Goal: Task Accomplishment & Management: Manage account settings

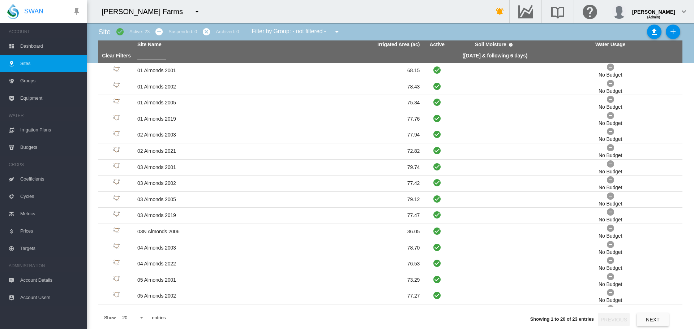
click at [35, 47] on span "Dashboard" at bounding box center [50, 46] width 61 height 17
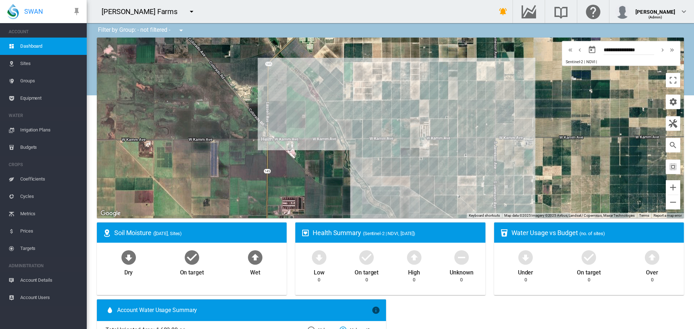
drag, startPoint x: 380, startPoint y: 120, endPoint x: 461, endPoint y: 124, distance: 80.7
click at [462, 124] on div at bounding box center [390, 128] width 587 height 181
click at [13, 65] on icon at bounding box center [12, 64] width 6 height 6
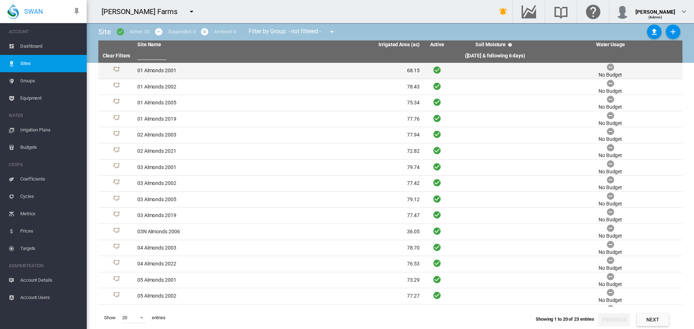
click at [198, 70] on td "01 Almonds 2001" at bounding box center [206, 71] width 144 height 16
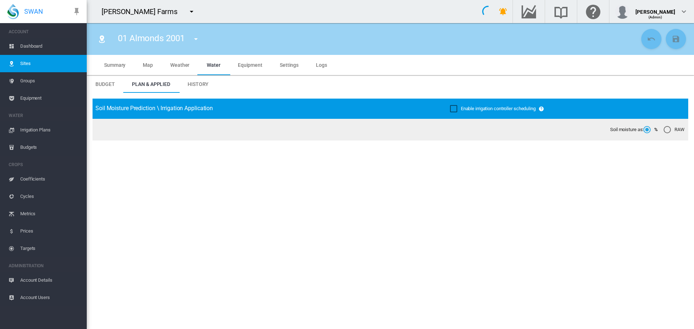
type input "**********"
type input "********"
type input "**********"
type input "***"
type input "*****"
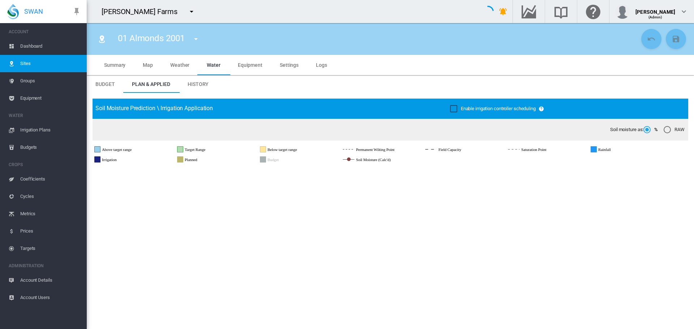
click at [300, 60] on md-tab-item "Settings" at bounding box center [289, 65] width 36 height 20
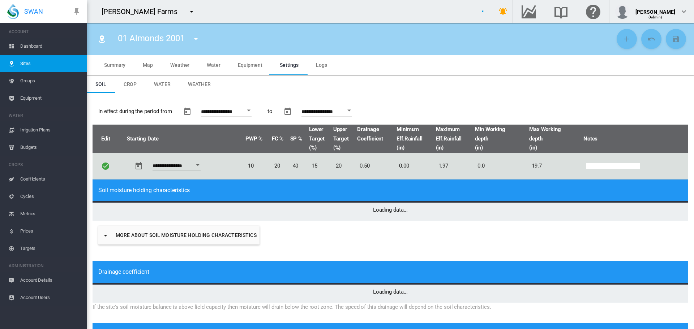
click at [207, 85] on span "Weather" at bounding box center [199, 84] width 23 height 6
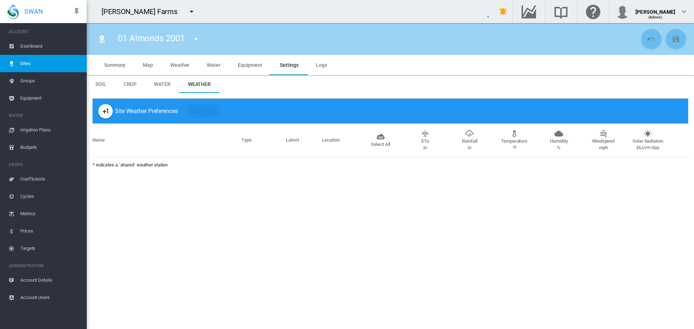
click at [102, 111] on md-icon "icon-plus-one" at bounding box center [105, 111] width 9 height 9
type input "*"
type input "****"
type input "*****"
type input "***"
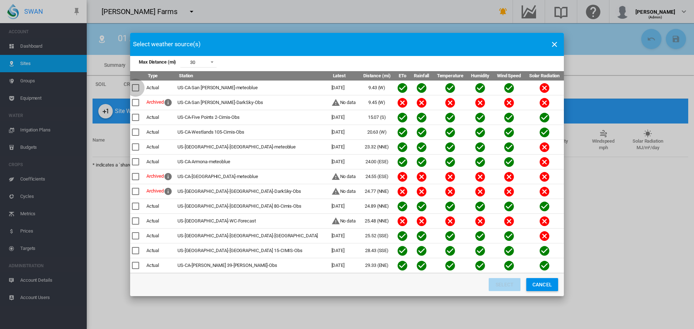
click at [138, 88] on div "Max Distance ..." at bounding box center [135, 87] width 7 height 7
click at [137, 115] on div "Max Distance ..." at bounding box center [135, 117] width 7 height 7
click at [136, 133] on div "Max Distance ..." at bounding box center [135, 132] width 7 height 7
click at [495, 289] on button "Select" at bounding box center [504, 284] width 32 height 13
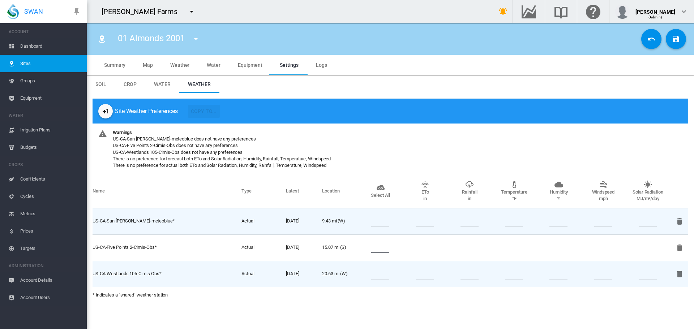
click at [381, 249] on input "number" at bounding box center [380, 247] width 18 height 11
type input "*"
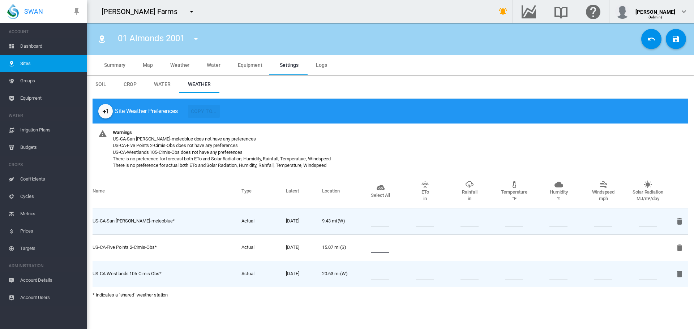
type input "*"
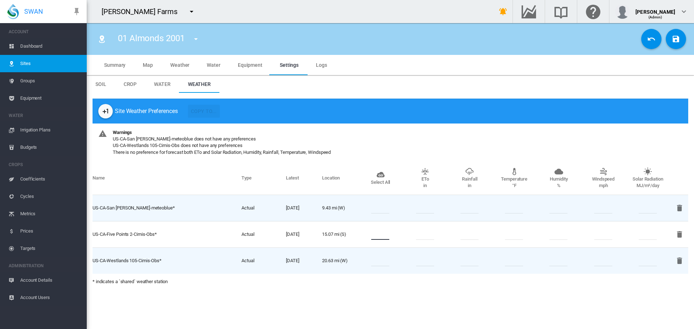
type input "*"
click at [375, 208] on input "number" at bounding box center [380, 208] width 18 height 11
type input "*"
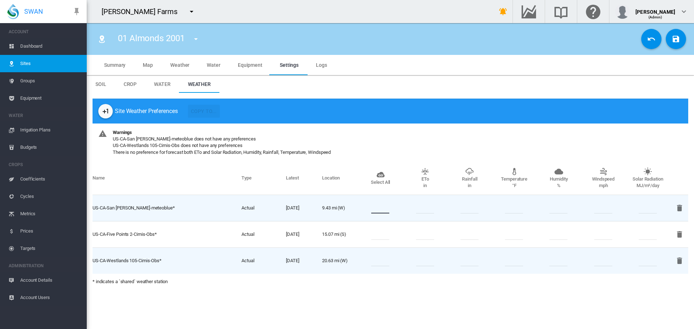
type input "*"
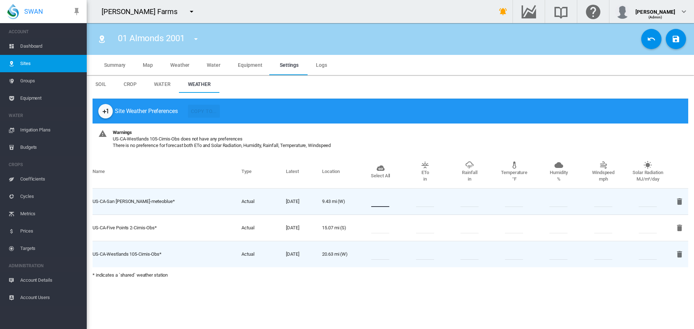
type input "*"
click at [384, 254] on input "number" at bounding box center [380, 254] width 18 height 11
type input "*"
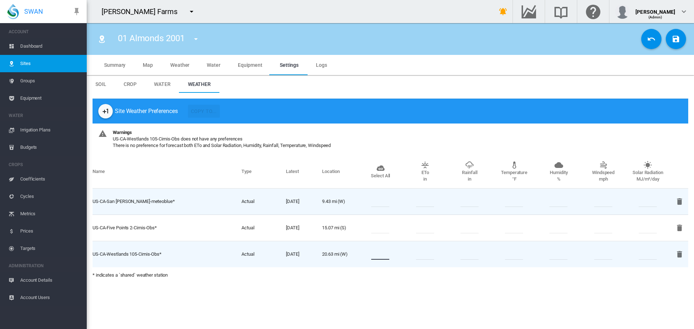
type input "*"
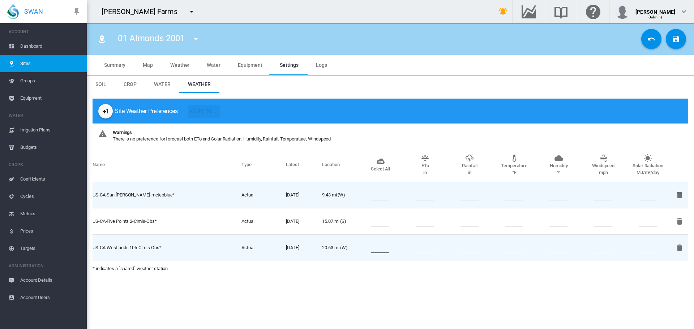
type input "*"
click at [672, 43] on button "Save Changes" at bounding box center [675, 39] width 20 height 20
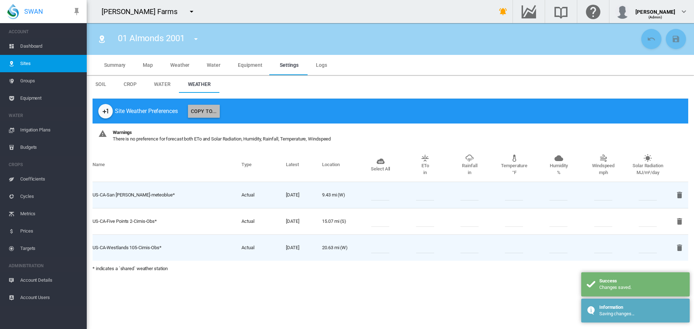
click at [214, 113] on button "Copy To..." at bounding box center [204, 111] width 32 height 13
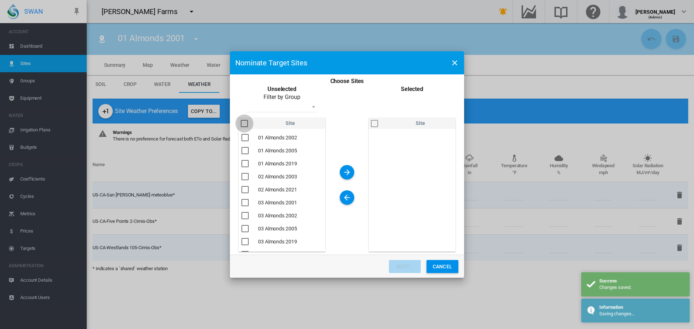
click at [248, 126] on div "You are ..." at bounding box center [244, 123] width 7 height 7
click at [347, 168] on md-icon "icon-arrow-right" at bounding box center [346, 172] width 9 height 9
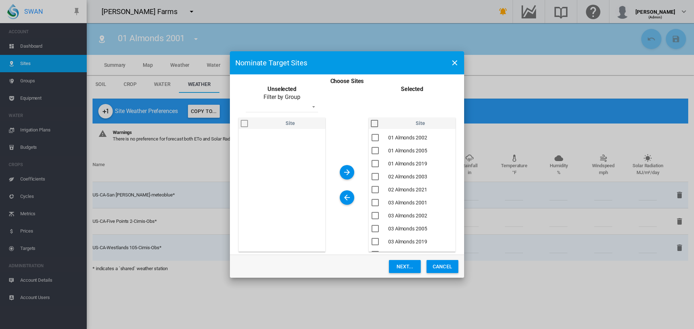
click at [409, 268] on button "Next..." at bounding box center [405, 266] width 32 height 13
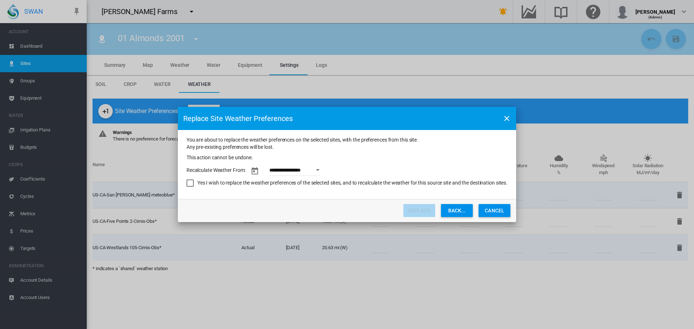
click at [316, 170] on button "Open calendar" at bounding box center [317, 170] width 13 height 13
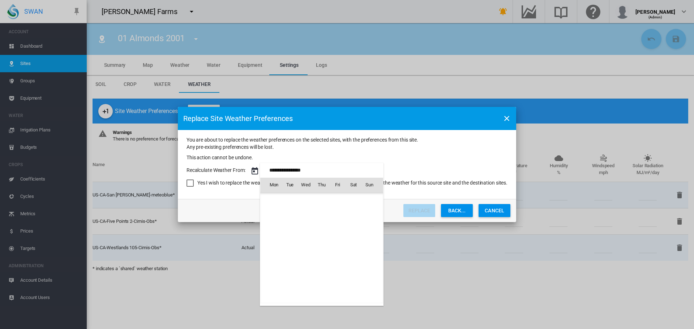
scroll to position [574, 0]
click at [284, 203] on span "[DATE]" at bounding box center [276, 201] width 15 height 6
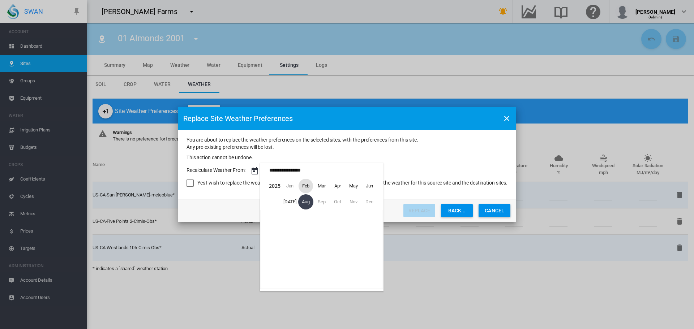
click at [306, 180] on span "Feb" at bounding box center [305, 186] width 14 height 14
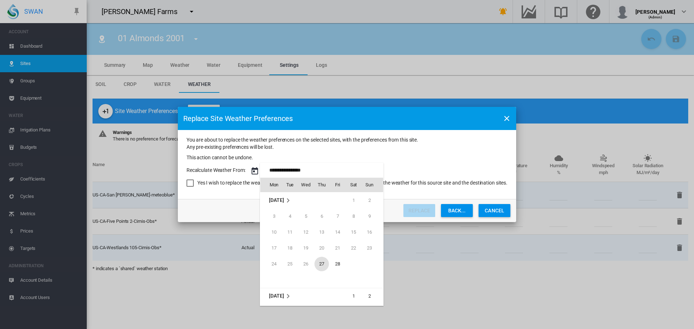
click at [320, 264] on span "27" at bounding box center [321, 264] width 14 height 14
type input "**********"
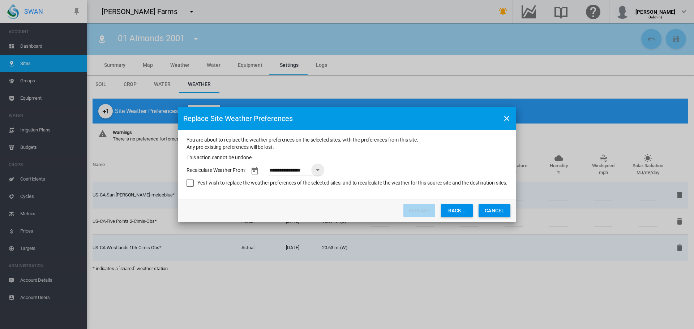
click at [386, 183] on div "Yes I wish to replace the weather preferences of the selected sites, and to rec…" at bounding box center [352, 183] width 310 height 7
click at [411, 208] on button "Replace" at bounding box center [419, 210] width 32 height 13
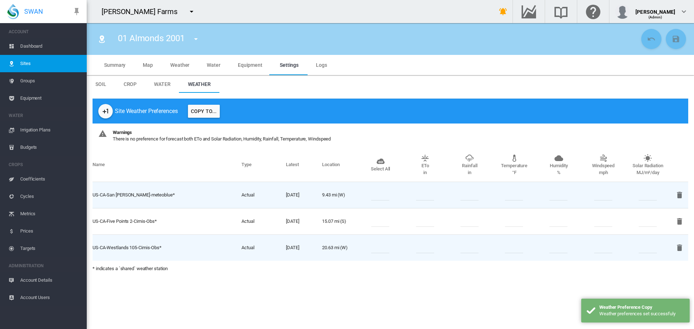
click at [40, 42] on span "Dashboard" at bounding box center [50, 46] width 61 height 17
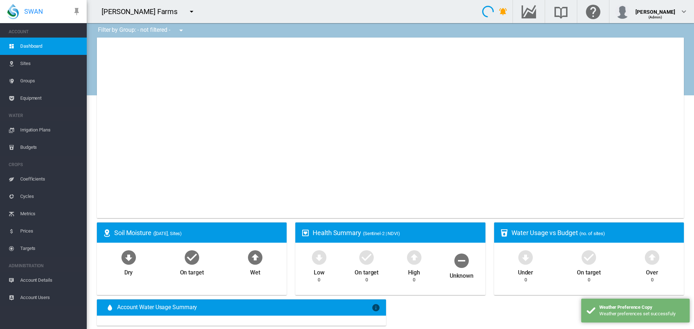
type input "**********"
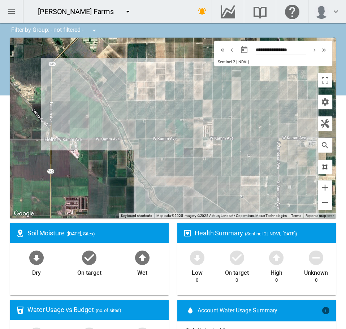
click at [16, 8] on md-icon "icon-menu" at bounding box center [11, 11] width 9 height 9
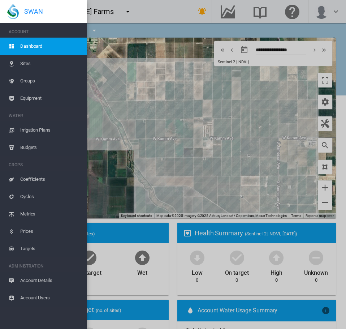
click at [10, 61] on icon at bounding box center [12, 64] width 6 height 6
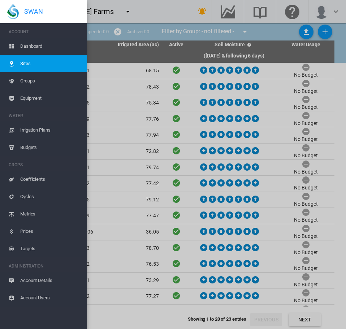
click at [297, 34] on md-backdrop at bounding box center [173, 164] width 346 height 329
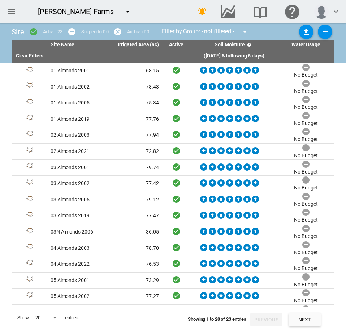
click at [8, 15] on md-icon "icon-menu" at bounding box center [11, 11] width 9 height 9
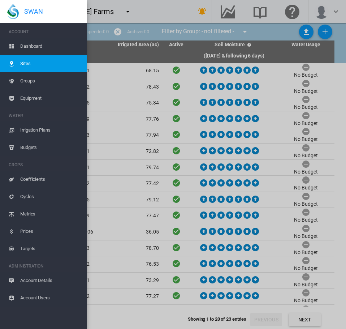
click at [13, 101] on icon at bounding box center [12, 98] width 6 height 6
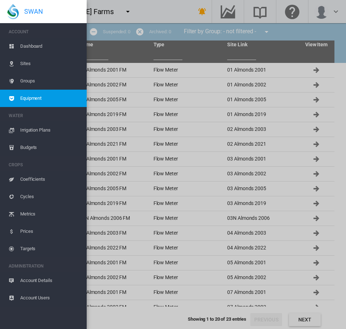
click at [108, 82] on md-backdrop at bounding box center [173, 164] width 346 height 329
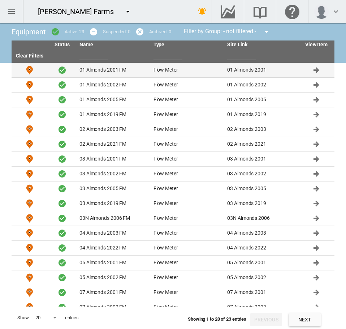
click at [108, 76] on td "01 Almonds 2001 FM" at bounding box center [114, 70] width 74 height 14
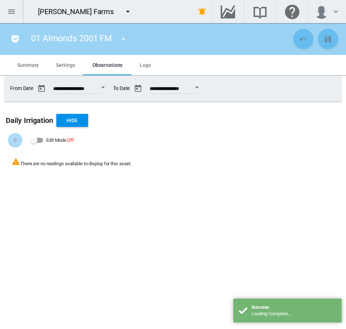
click at [76, 59] on md-tab-item "Settings" at bounding box center [65, 65] width 36 height 20
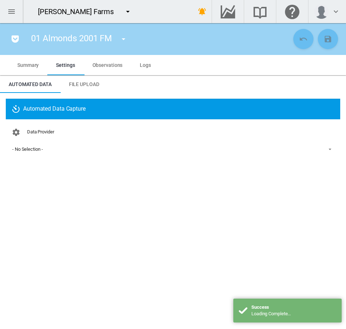
click at [98, 78] on md-tab-item "File Upload" at bounding box center [84, 83] width 48 height 17
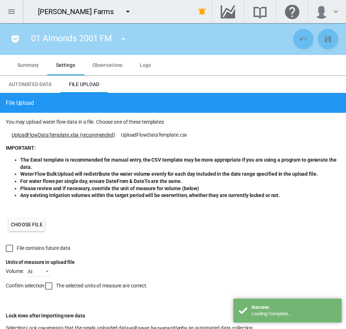
click at [35, 133] on link "UploadFlowDataTemplate.xlsx (recommended)" at bounding box center [64, 134] width 104 height 7
